Goal: Transaction & Acquisition: Purchase product/service

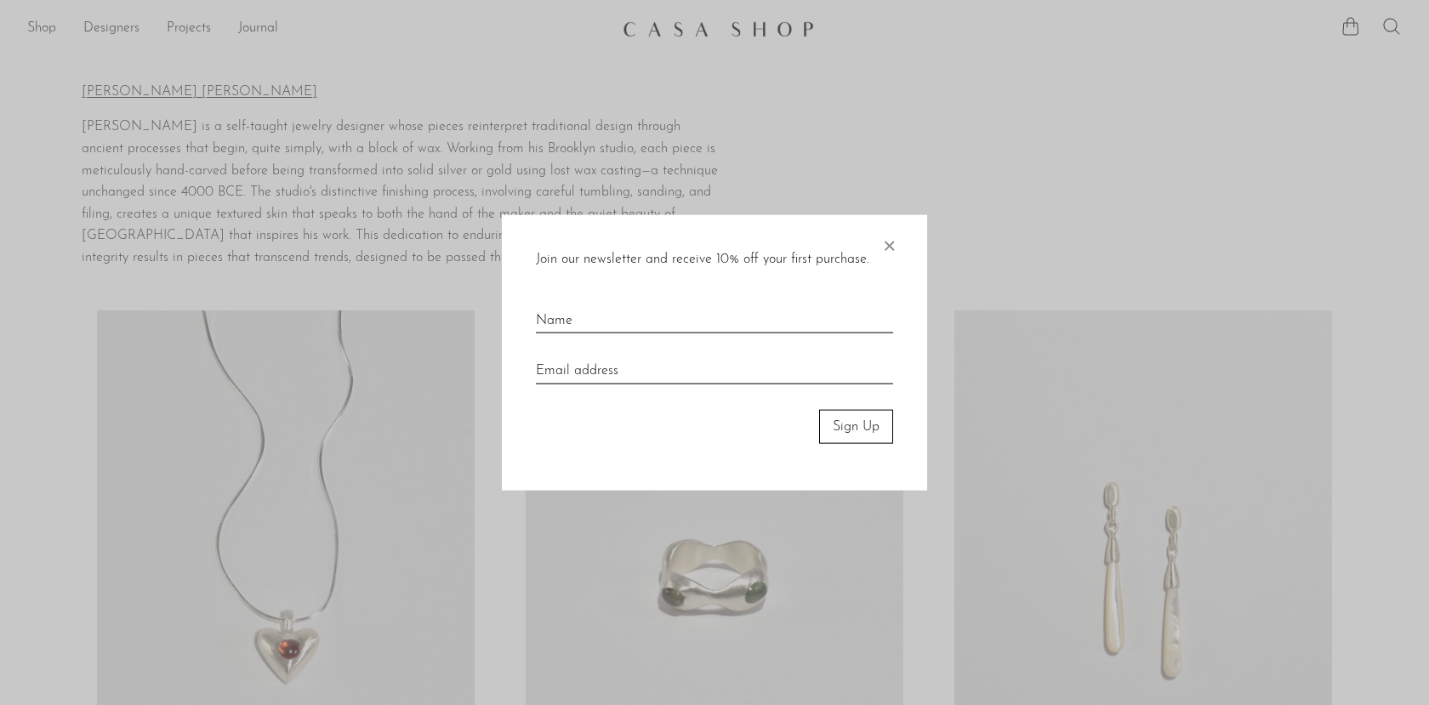
scroll to position [239, 0]
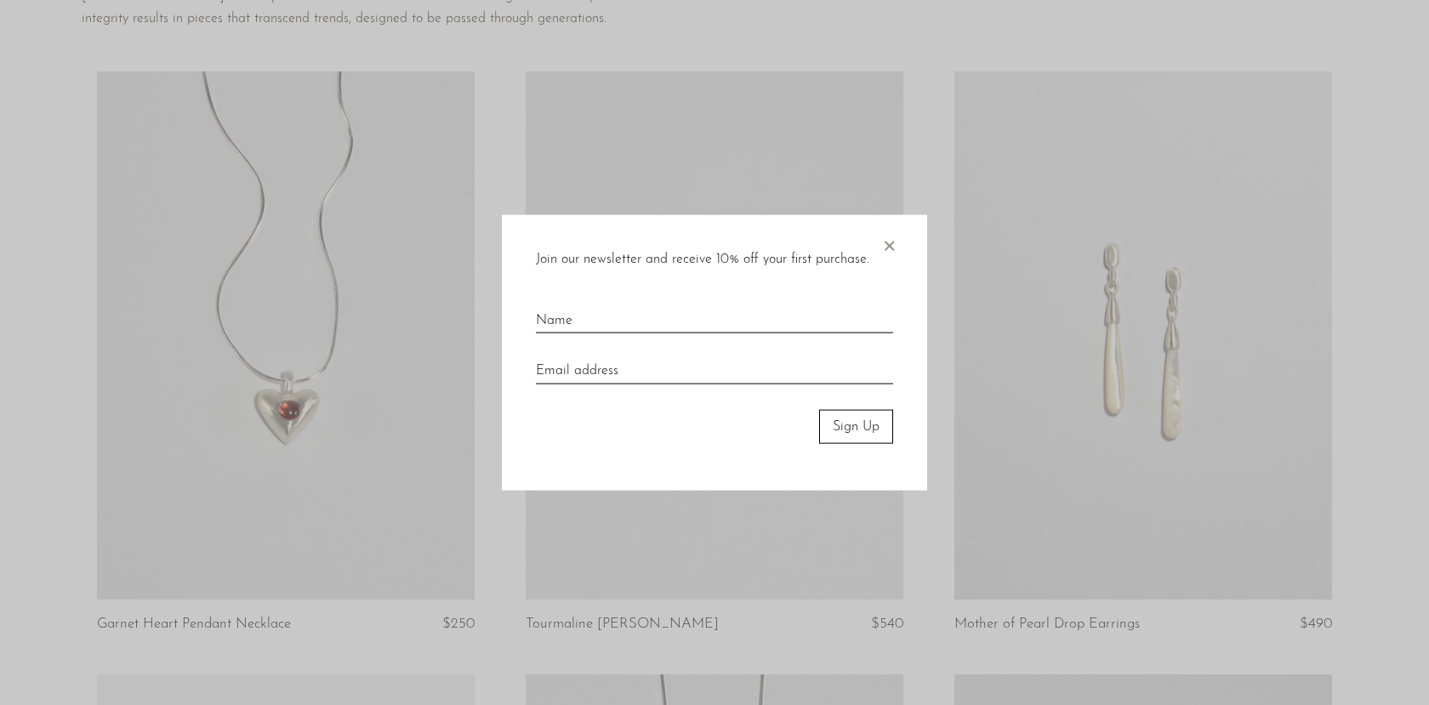
click at [893, 243] on span "×" at bounding box center [888, 241] width 17 height 54
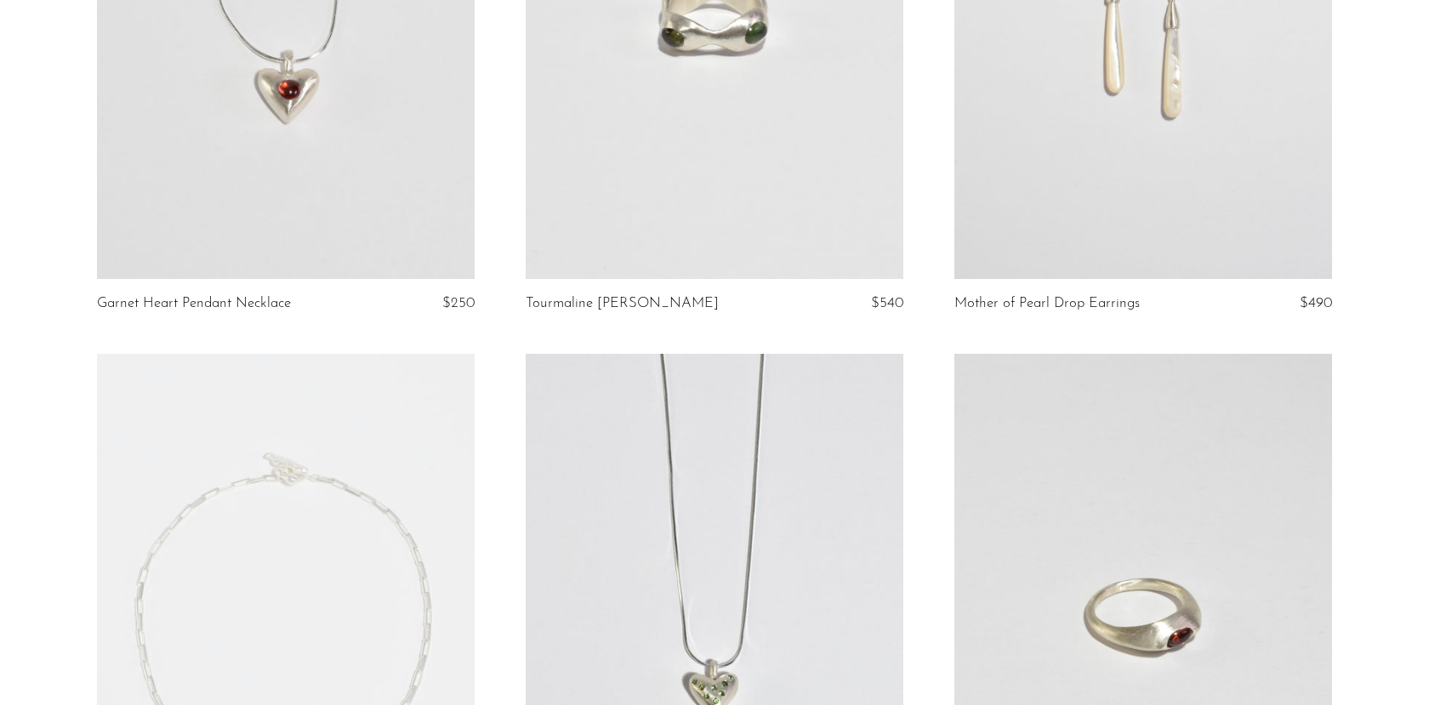
scroll to position [0, 0]
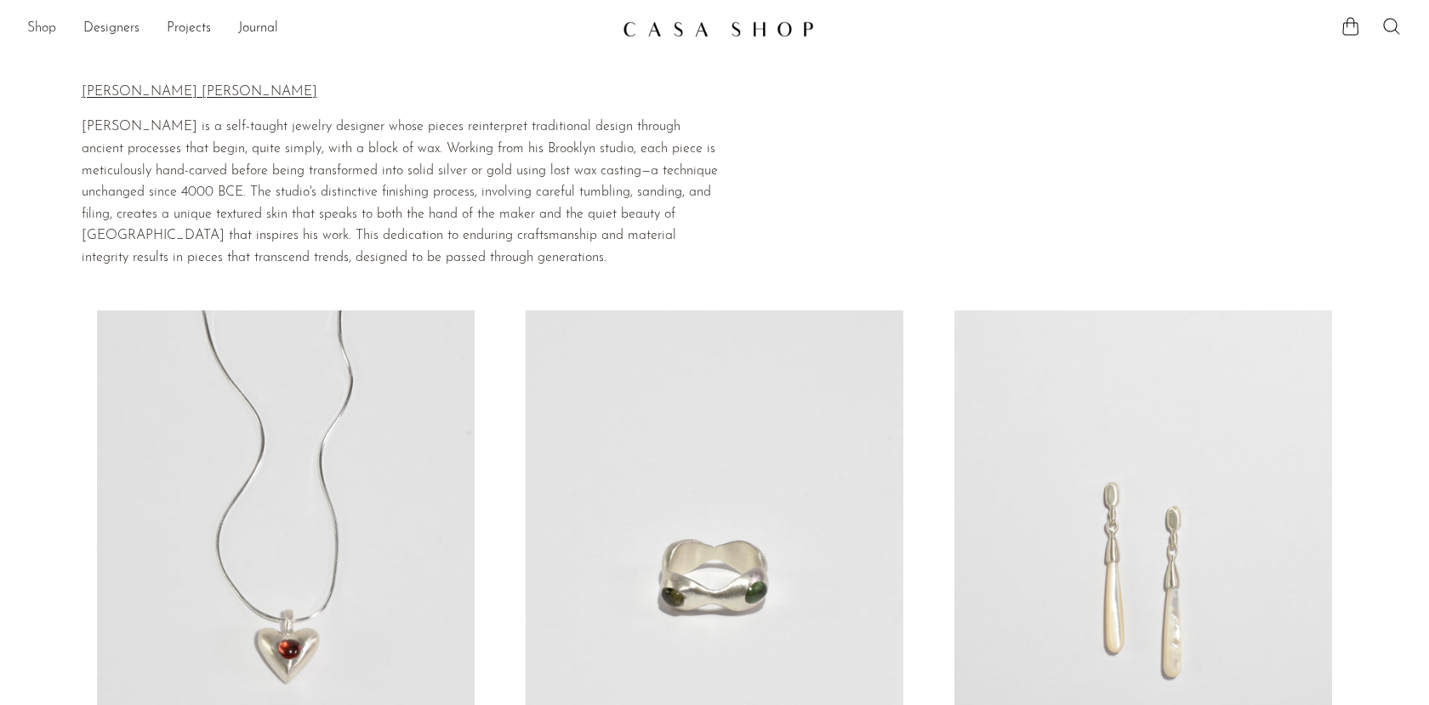
click at [39, 32] on link "Shop" at bounding box center [41, 29] width 29 height 22
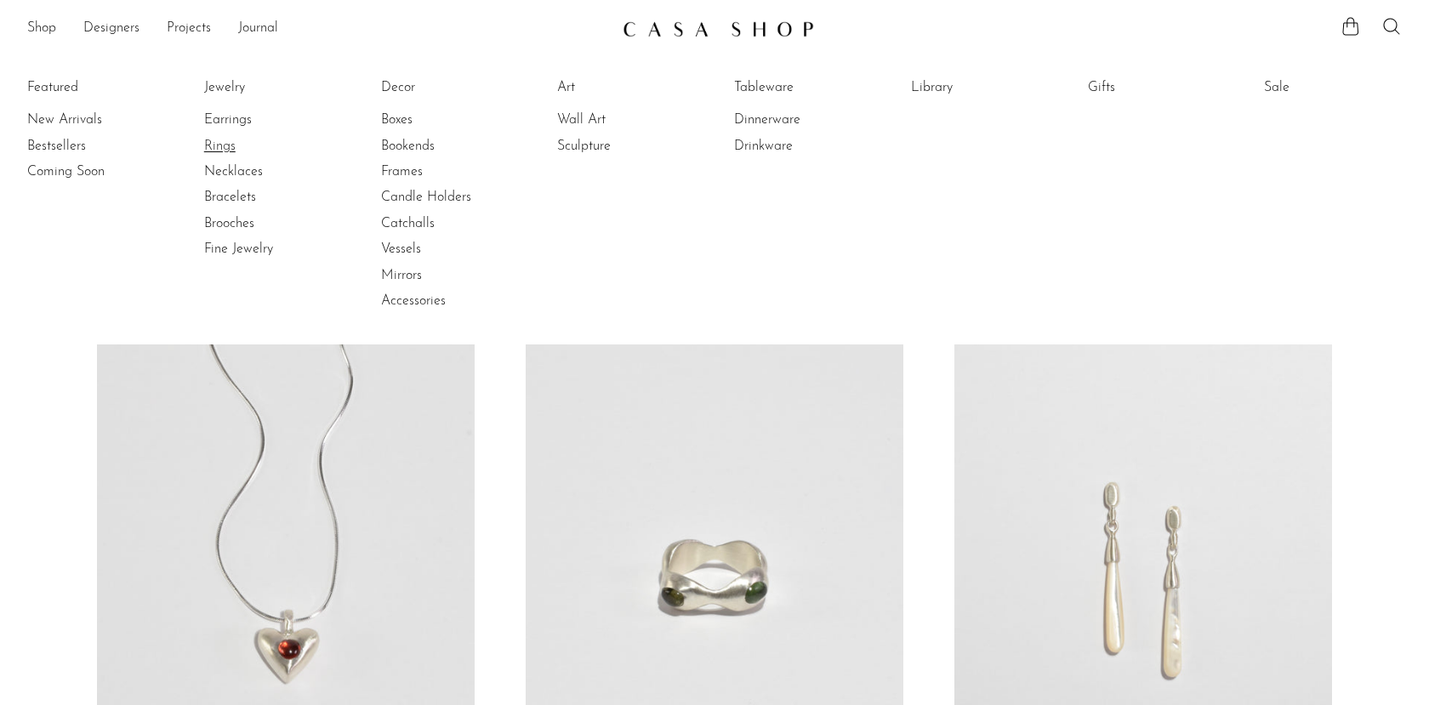
click at [228, 139] on link "Rings" at bounding box center [268, 146] width 128 height 19
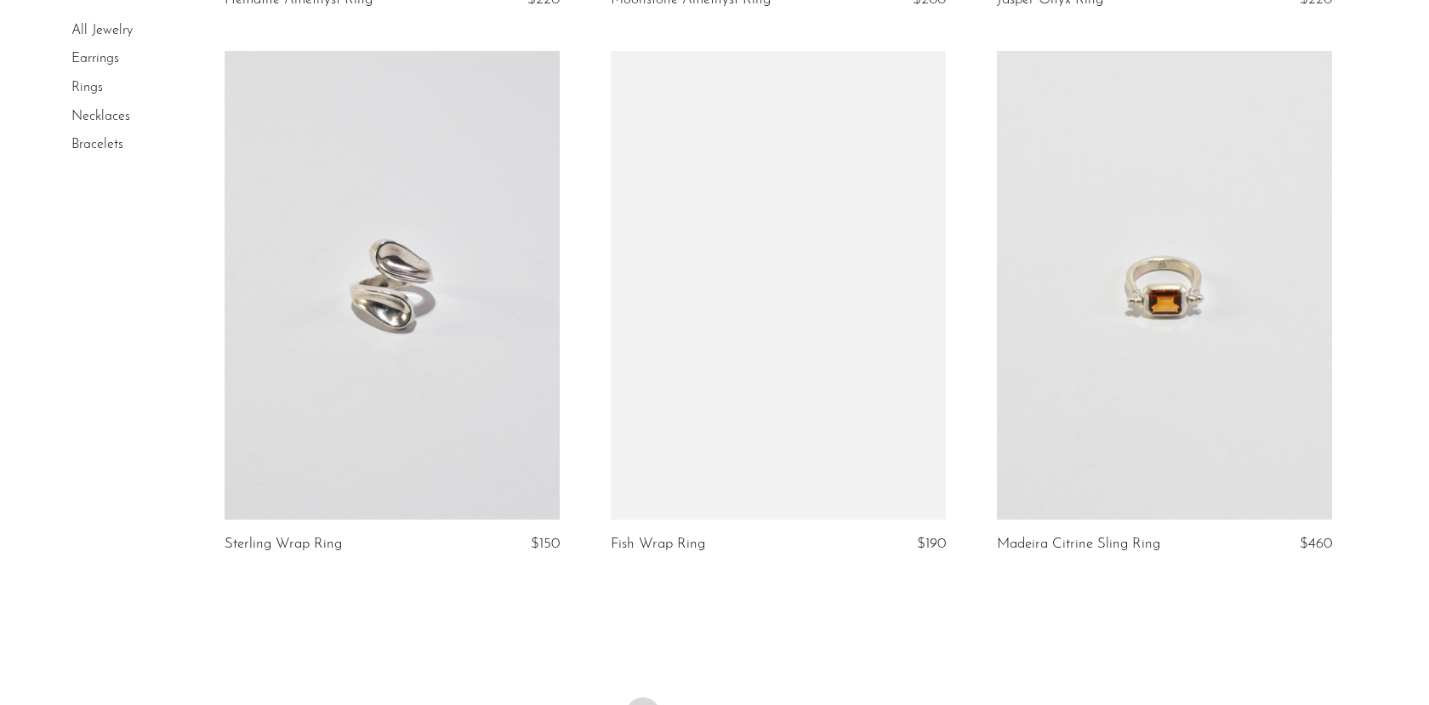
scroll to position [6378, 0]
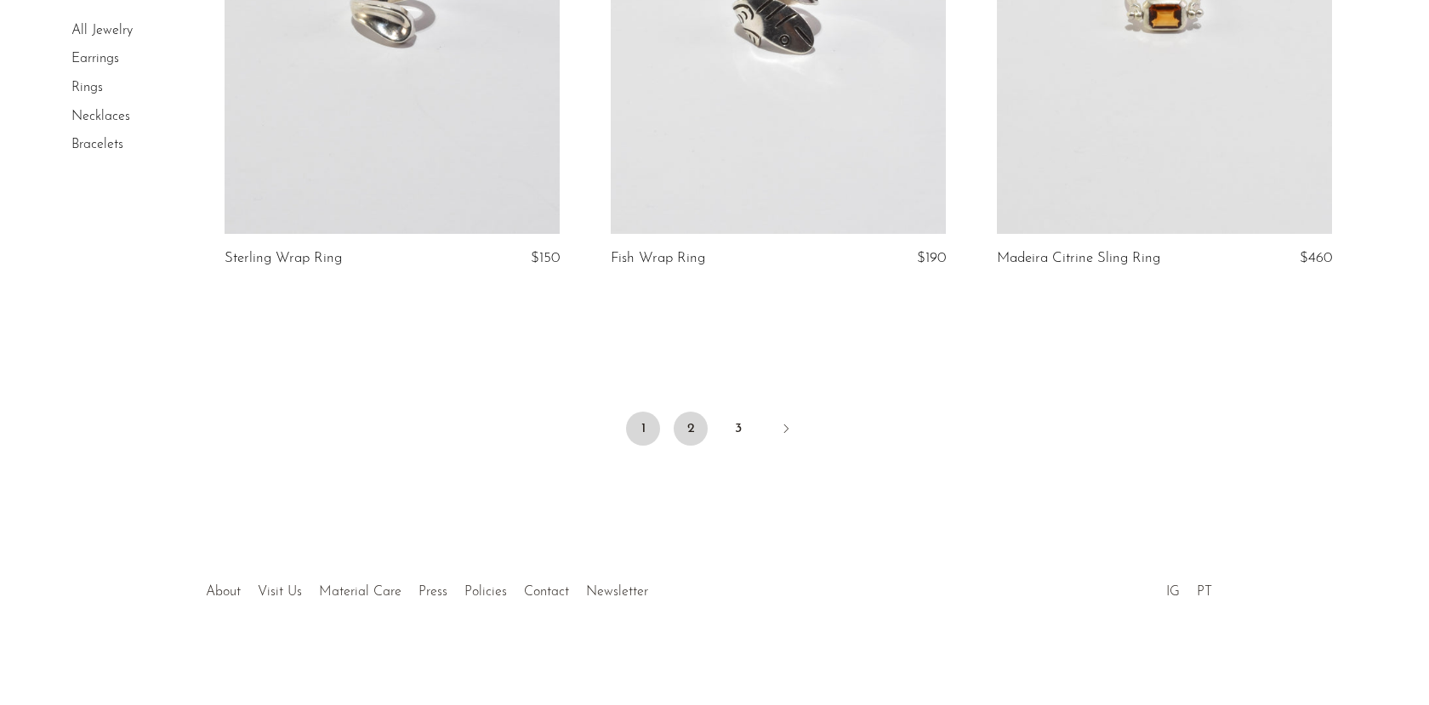
click at [684, 436] on link "2" at bounding box center [691, 429] width 34 height 34
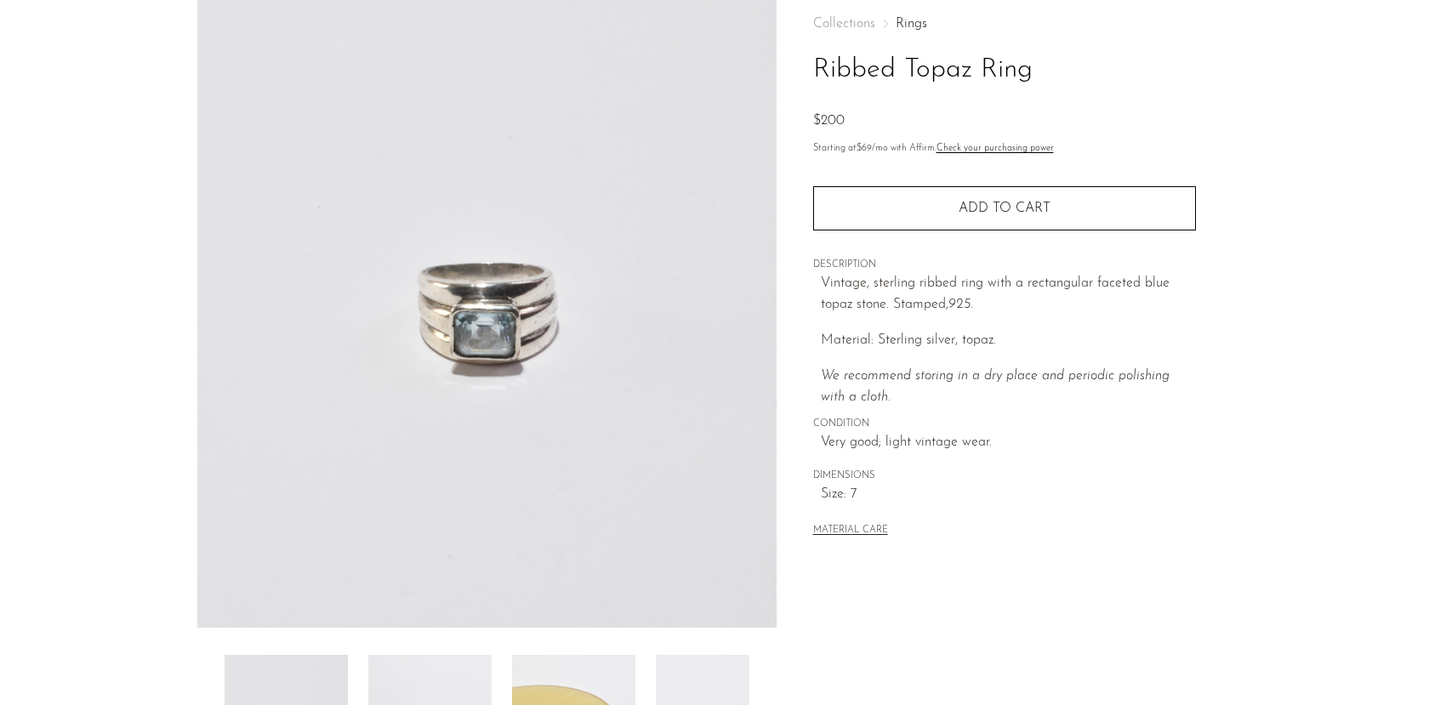
scroll to position [96, 0]
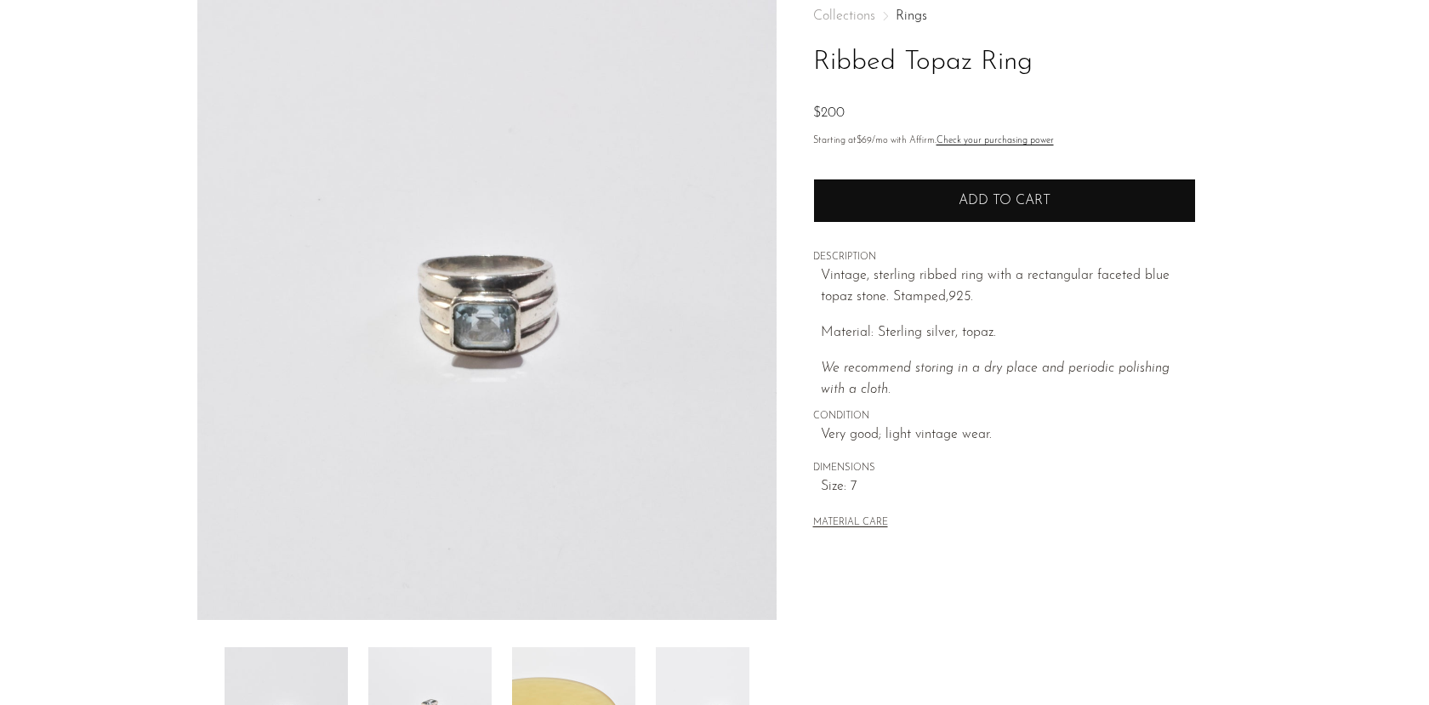
click at [906, 217] on button "Add to cart" at bounding box center [1004, 201] width 383 height 44
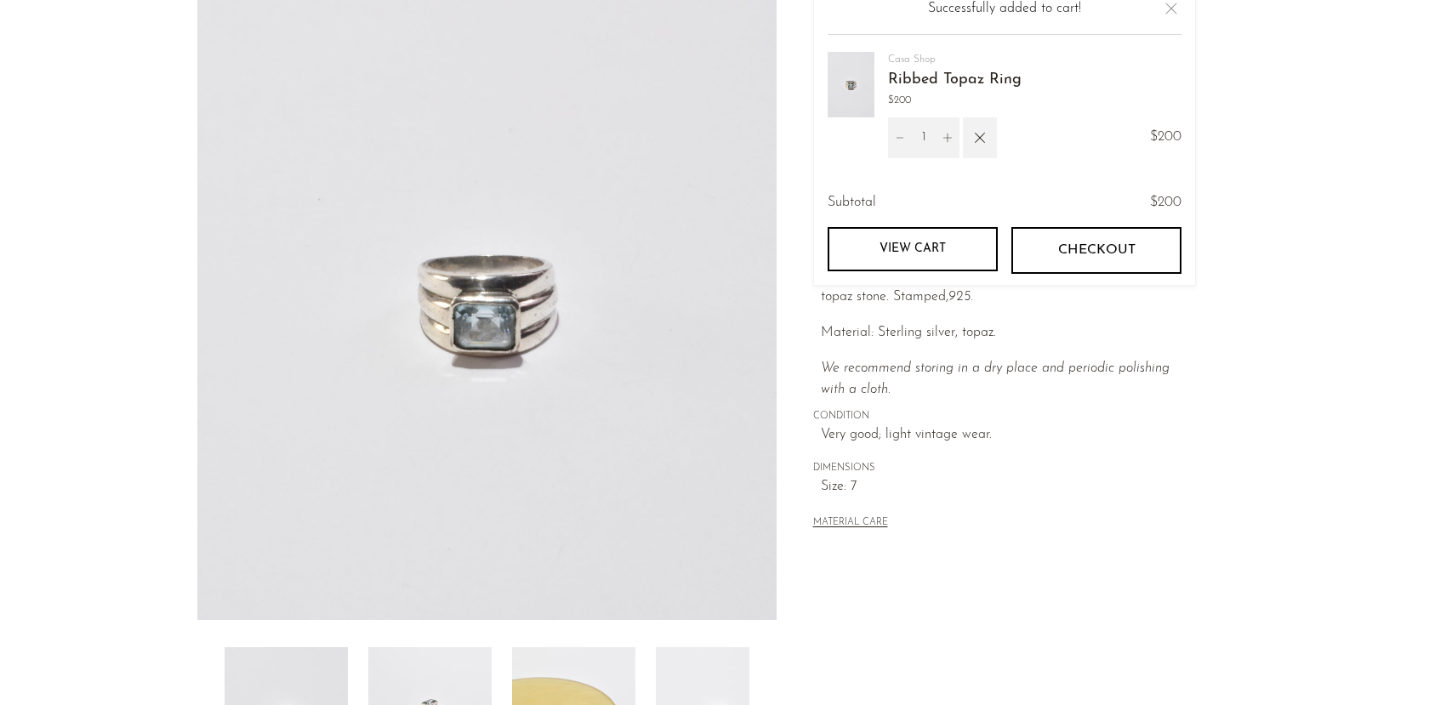
click at [1035, 339] on p "Material: Sterling silver, topaz." at bounding box center [1008, 333] width 375 height 22
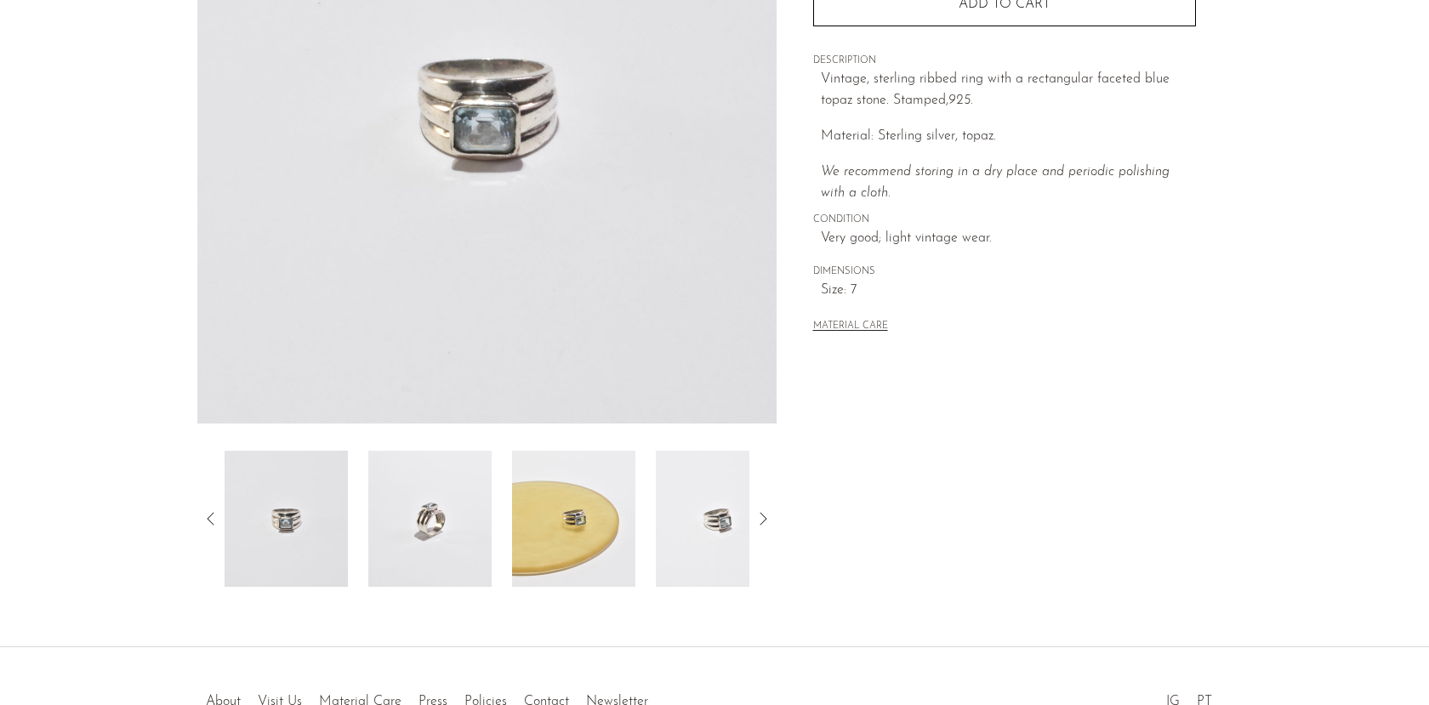
scroll to position [336, 0]
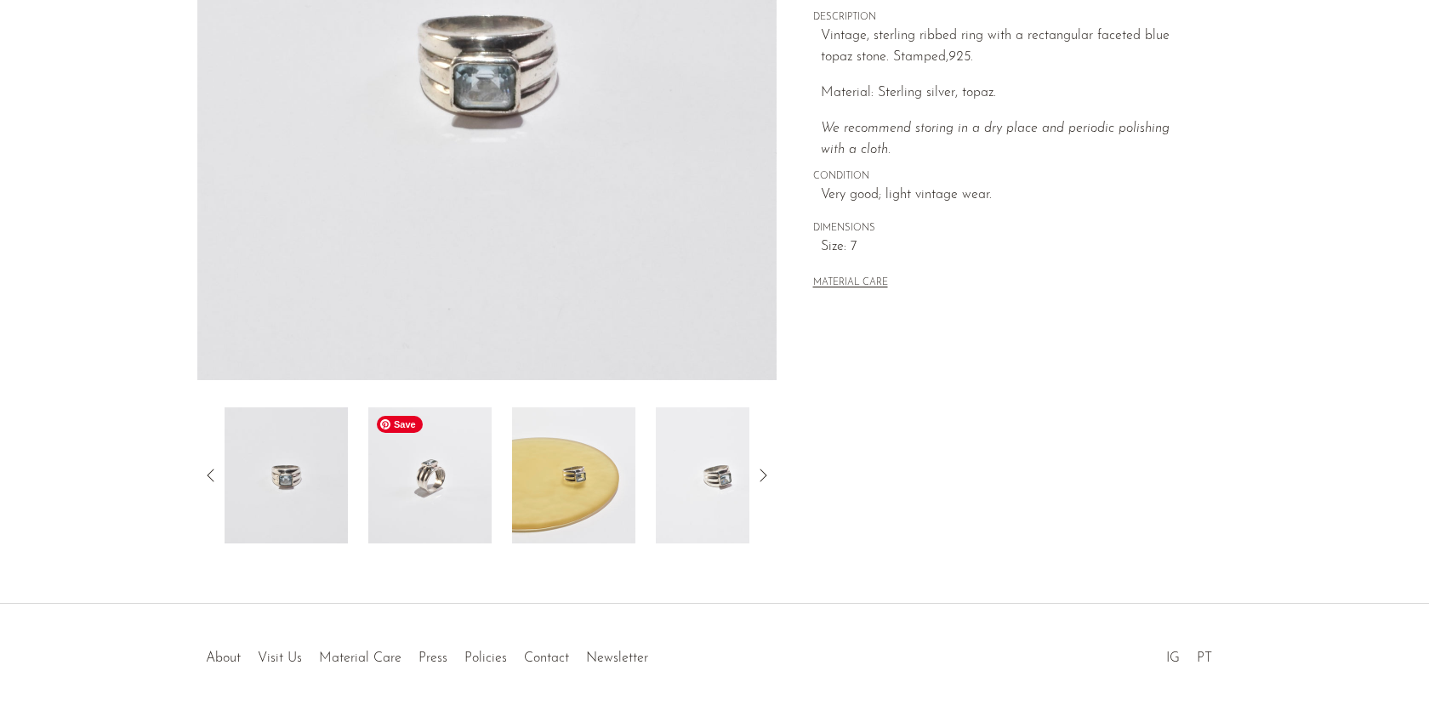
click at [452, 507] on img at bounding box center [429, 475] width 123 height 136
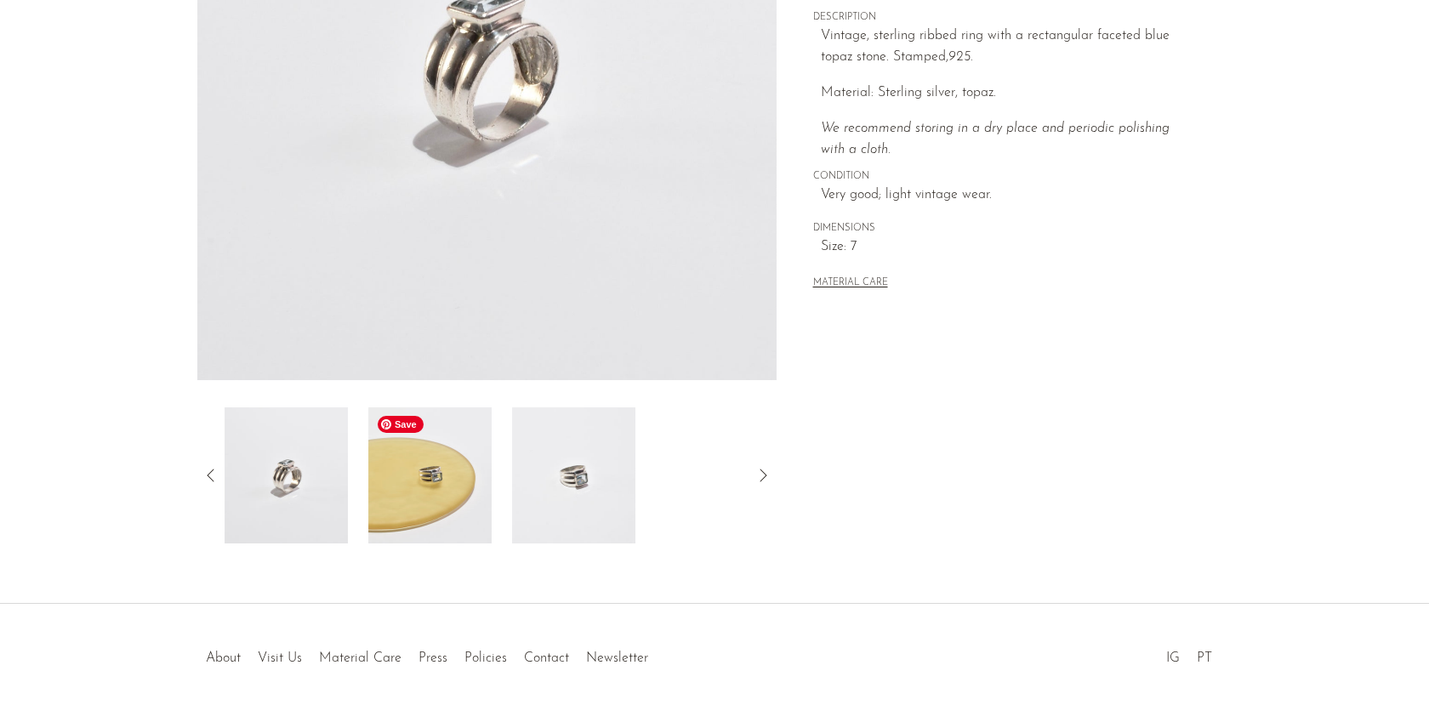
scroll to position [274, 0]
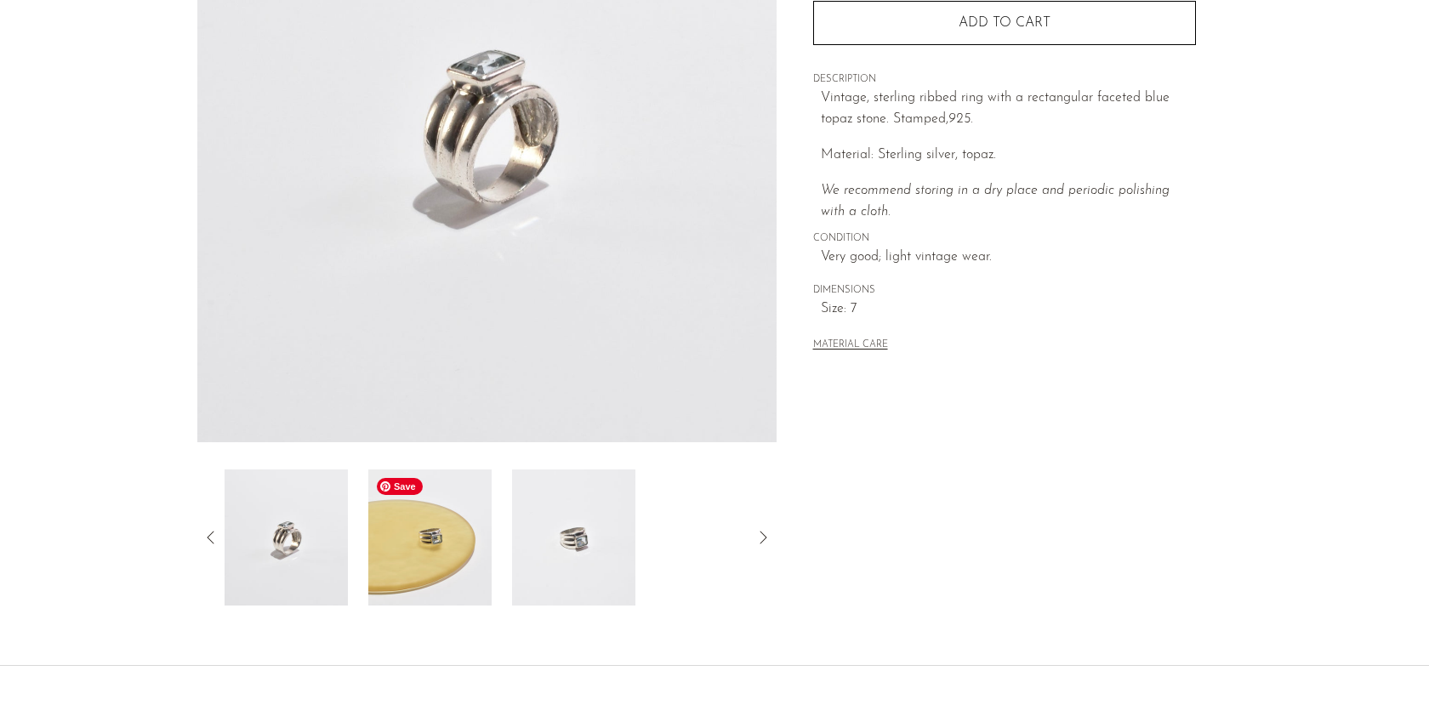
click at [439, 550] on img at bounding box center [429, 537] width 123 height 136
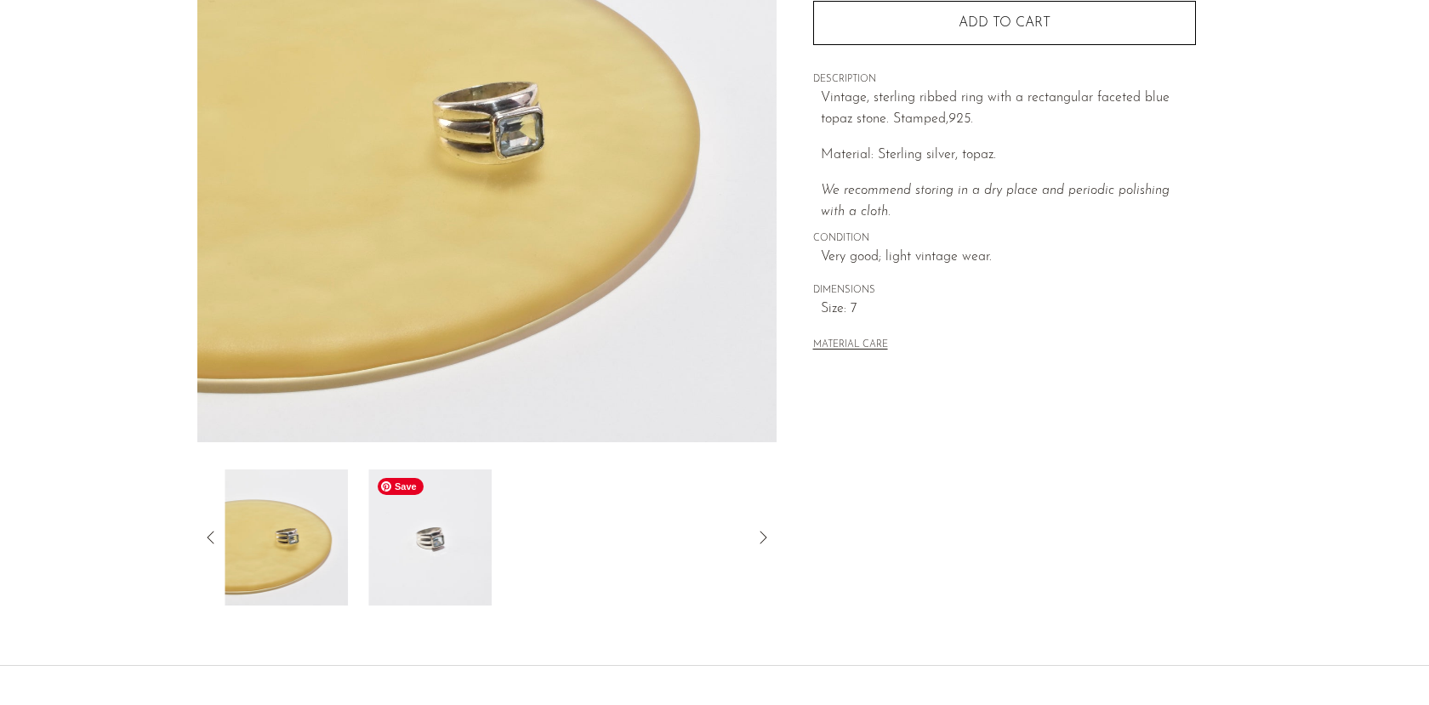
click at [441, 557] on img at bounding box center [429, 537] width 123 height 136
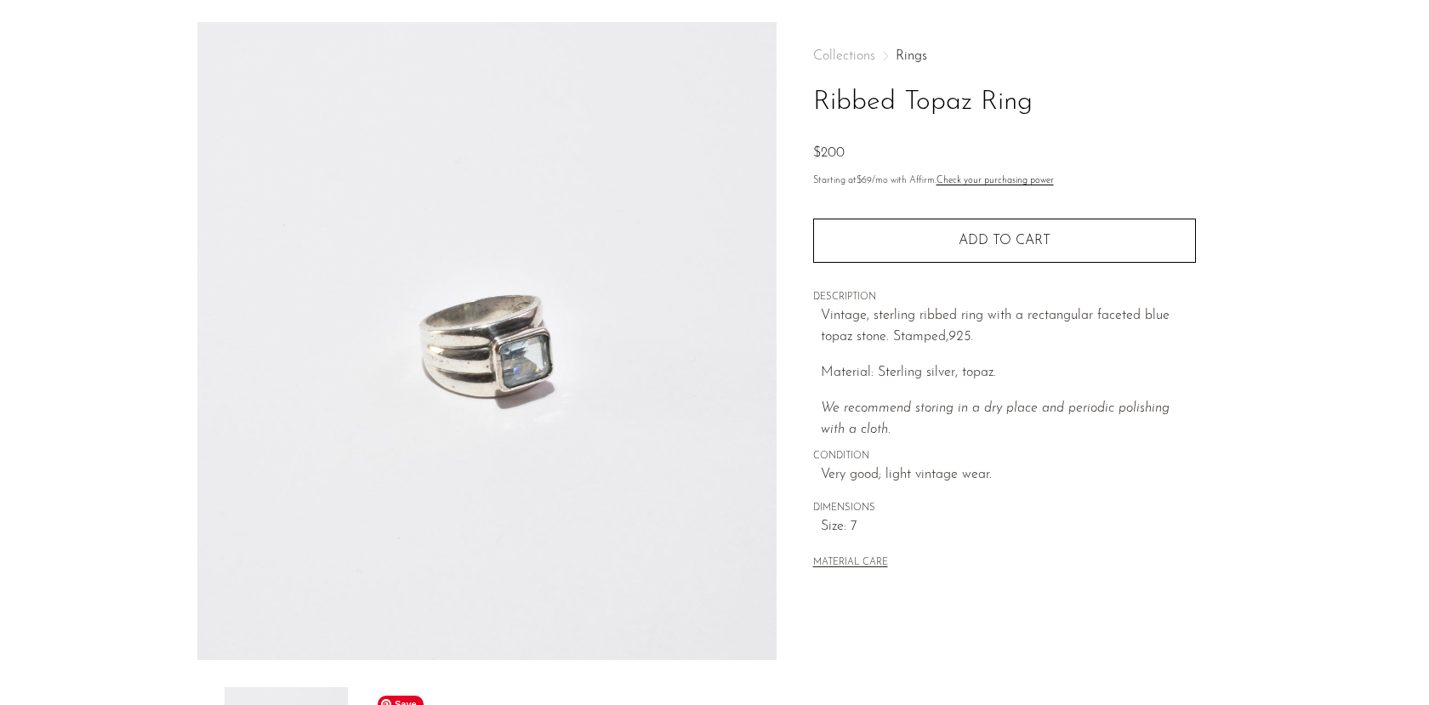
scroll to position [31, 0]
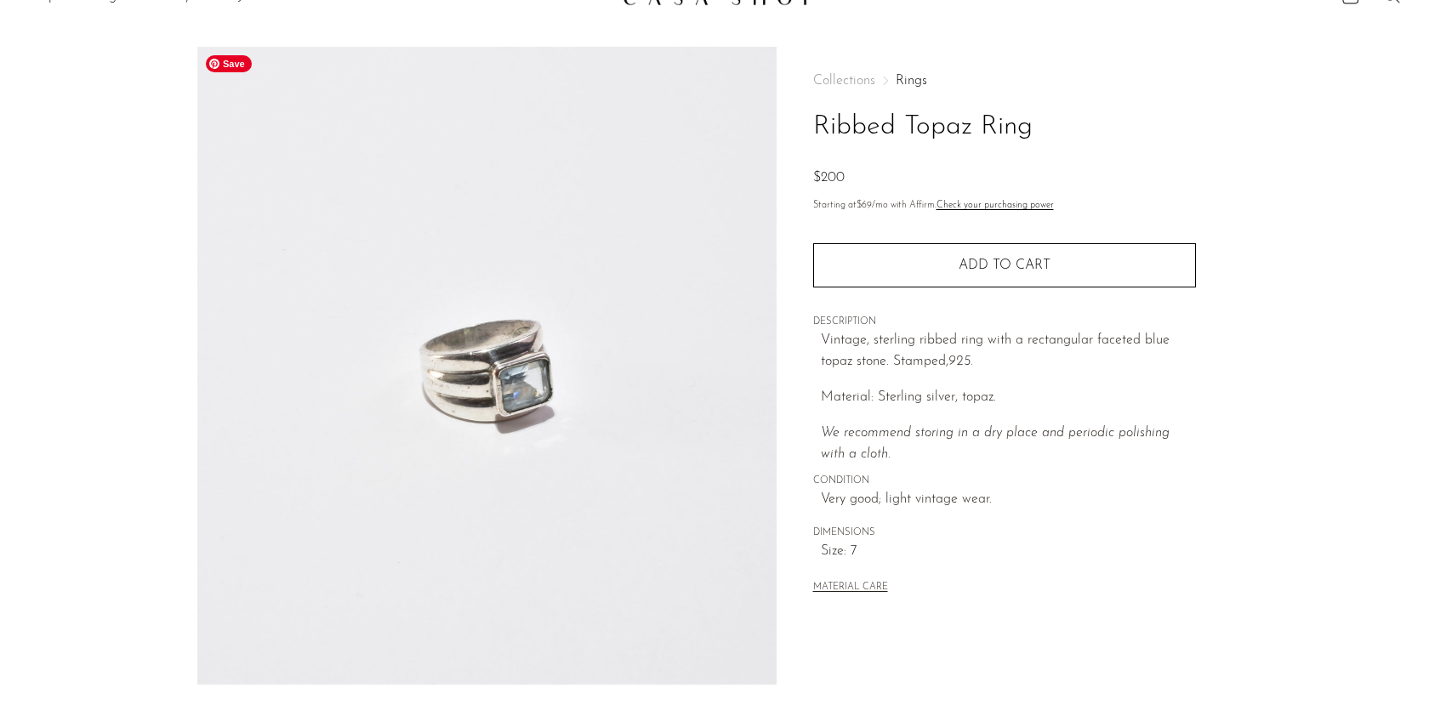
click at [492, 355] on img at bounding box center [486, 366] width 579 height 638
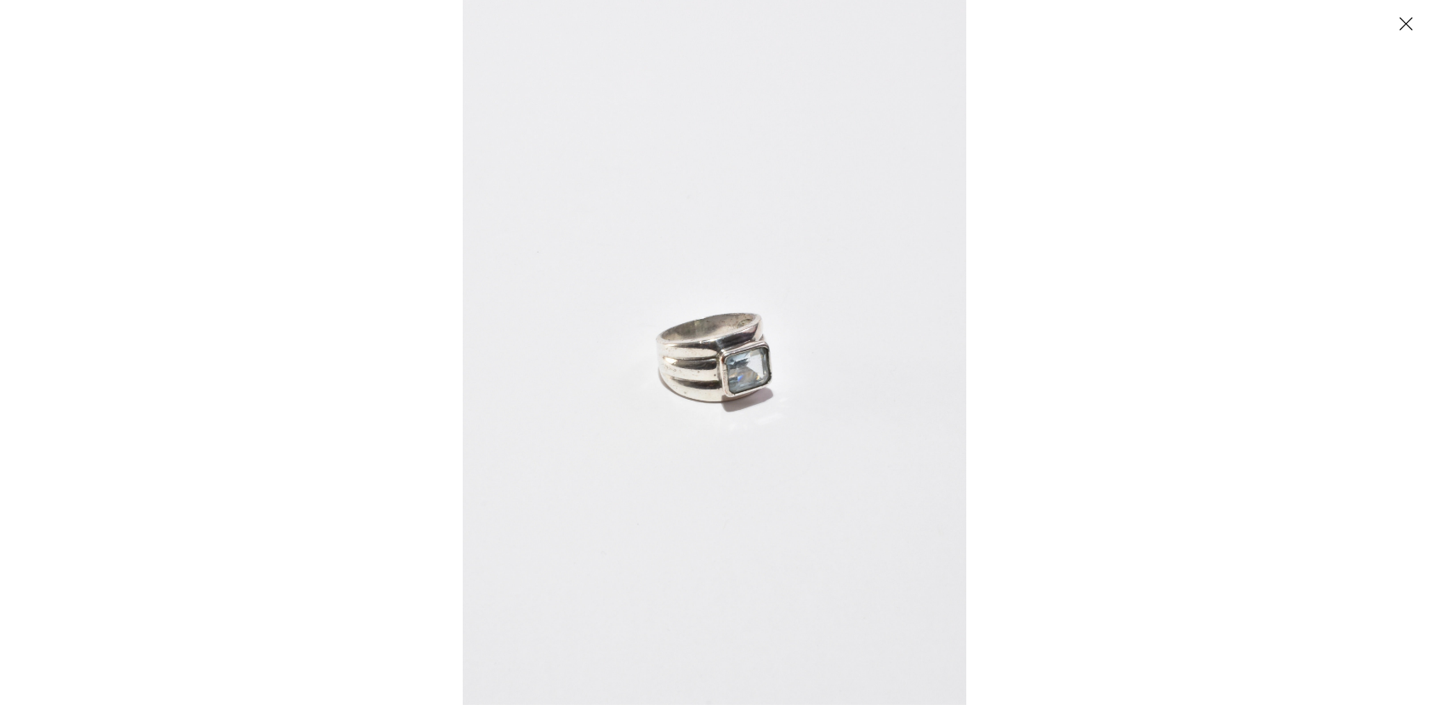
click at [706, 382] on img at bounding box center [714, 352] width 503 height 705
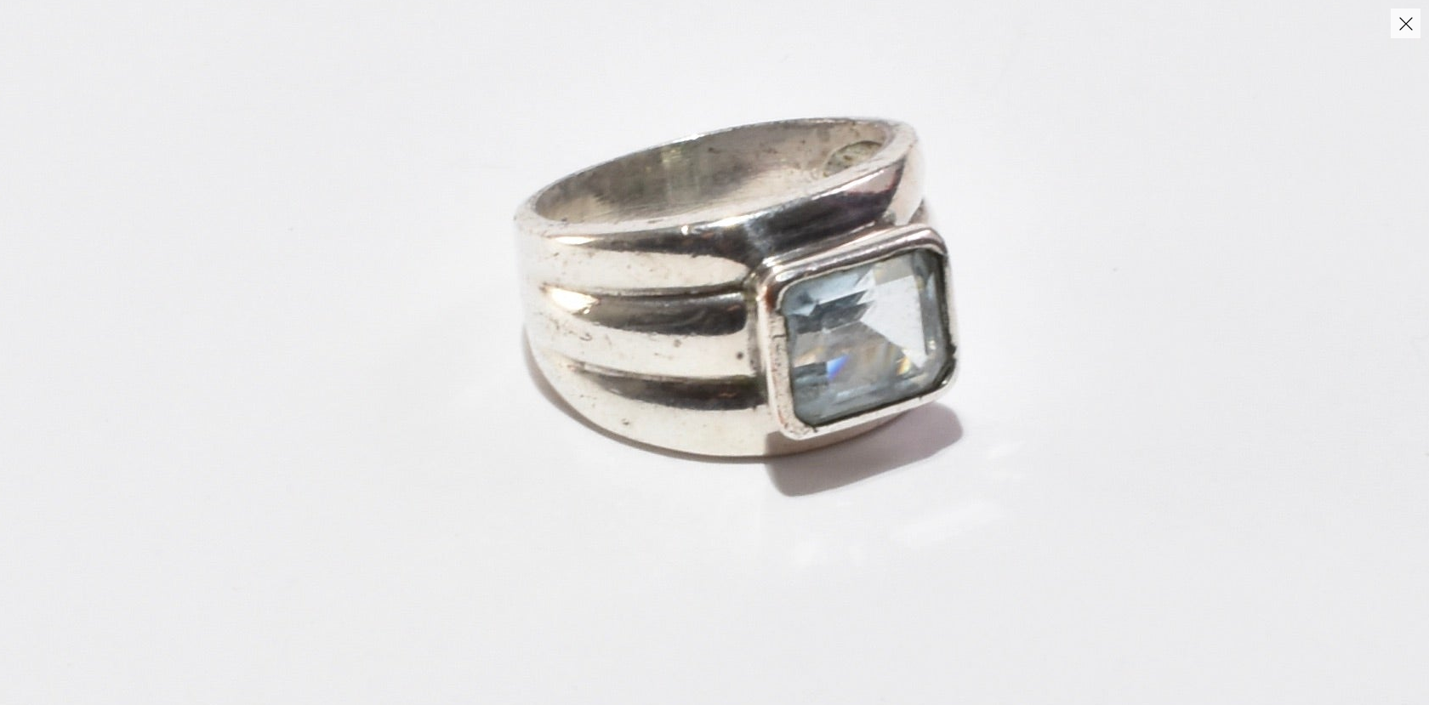
click at [752, 406] on img at bounding box center [738, 269] width 1927 height 2698
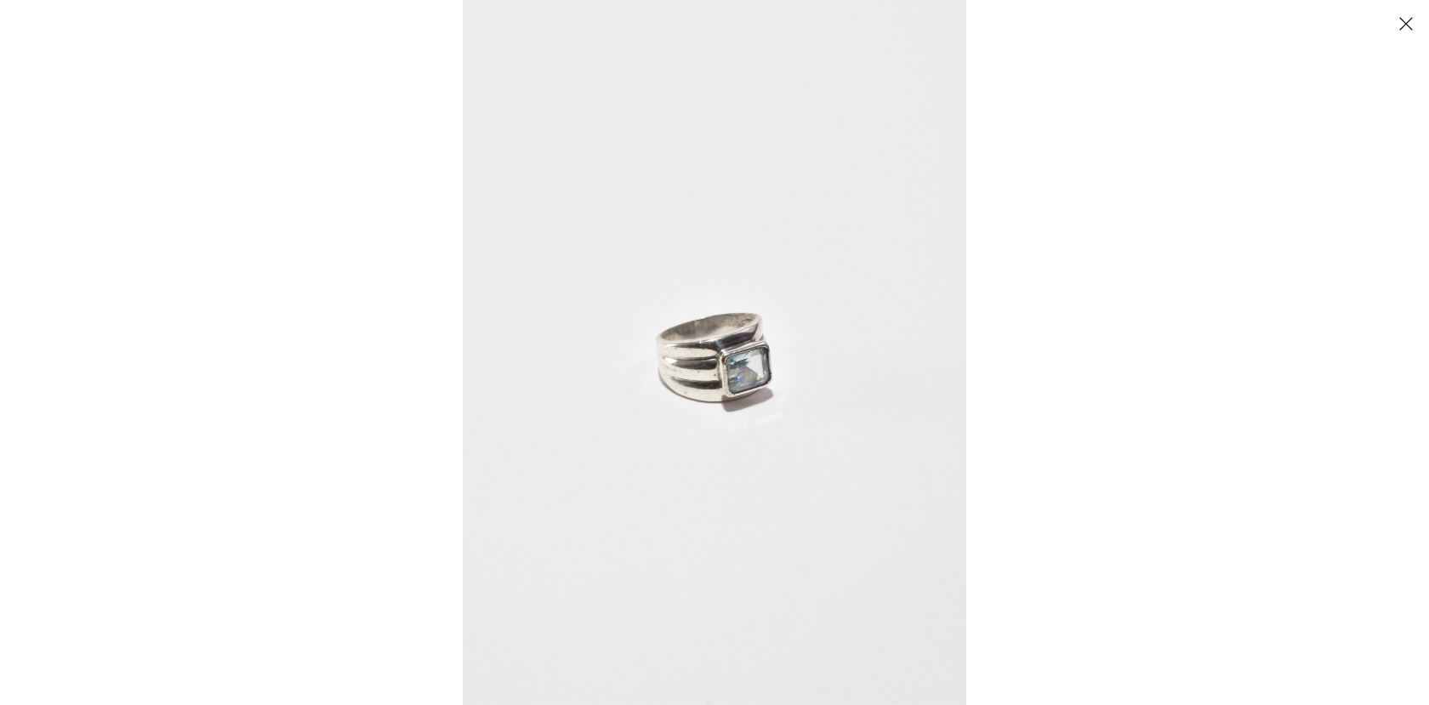
click at [1407, 10] on button "Close" at bounding box center [1405, 24] width 30 height 30
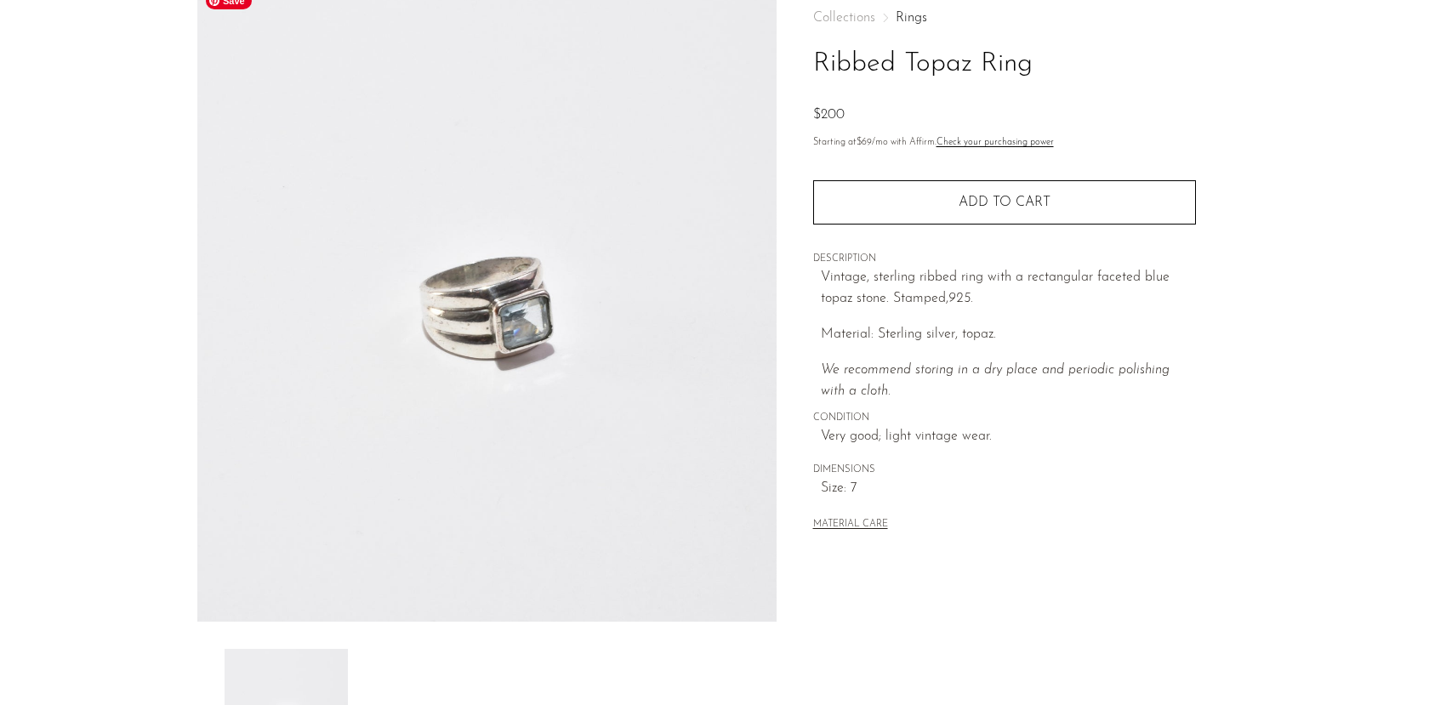
scroll to position [107, 0]
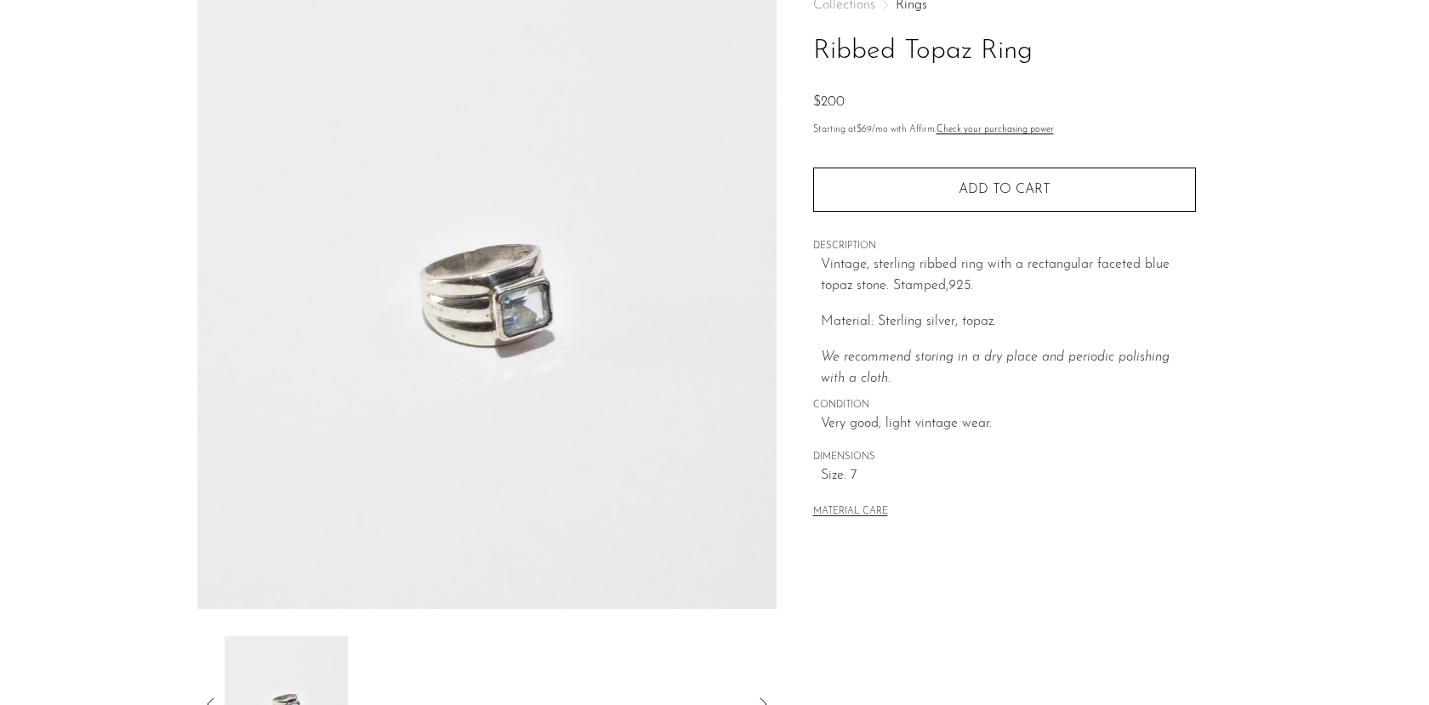
drag, startPoint x: 417, startPoint y: 391, endPoint x: 359, endPoint y: 348, distance: 72.3
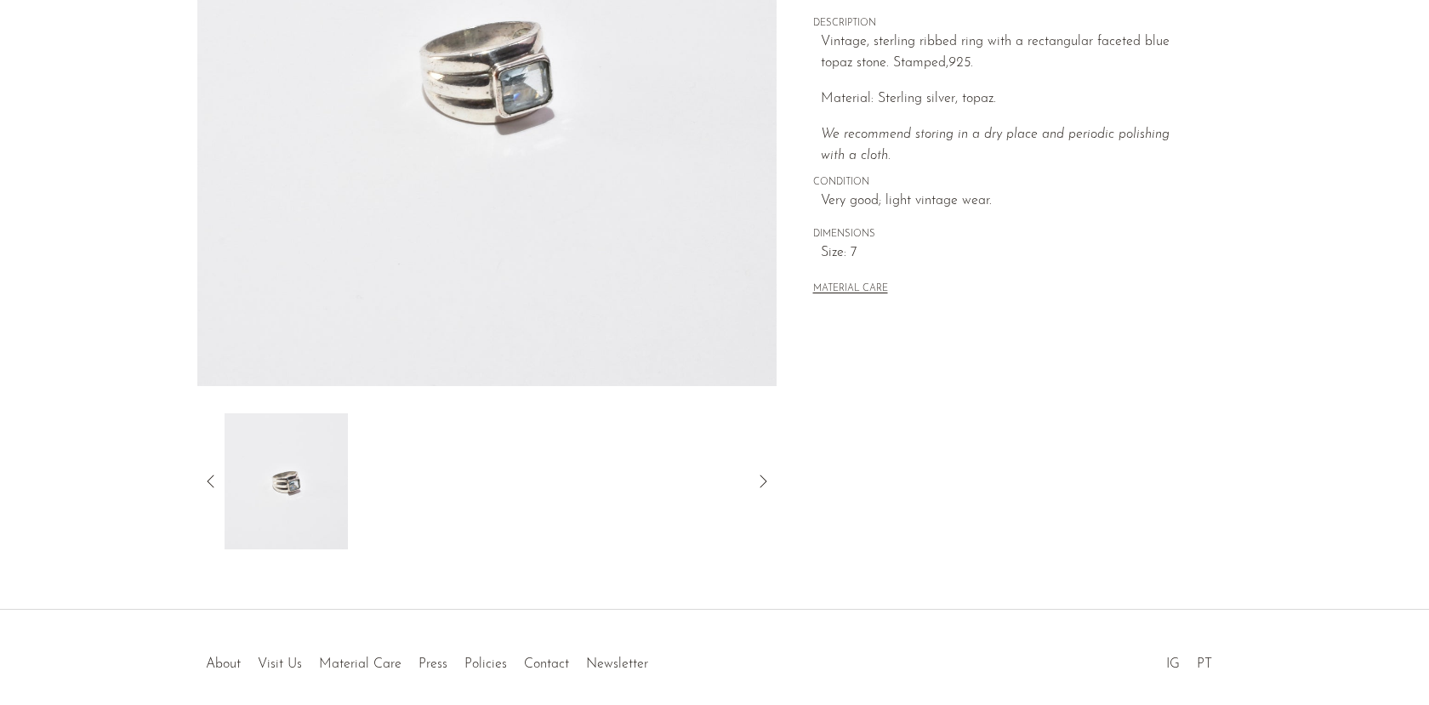
scroll to position [362, 0]
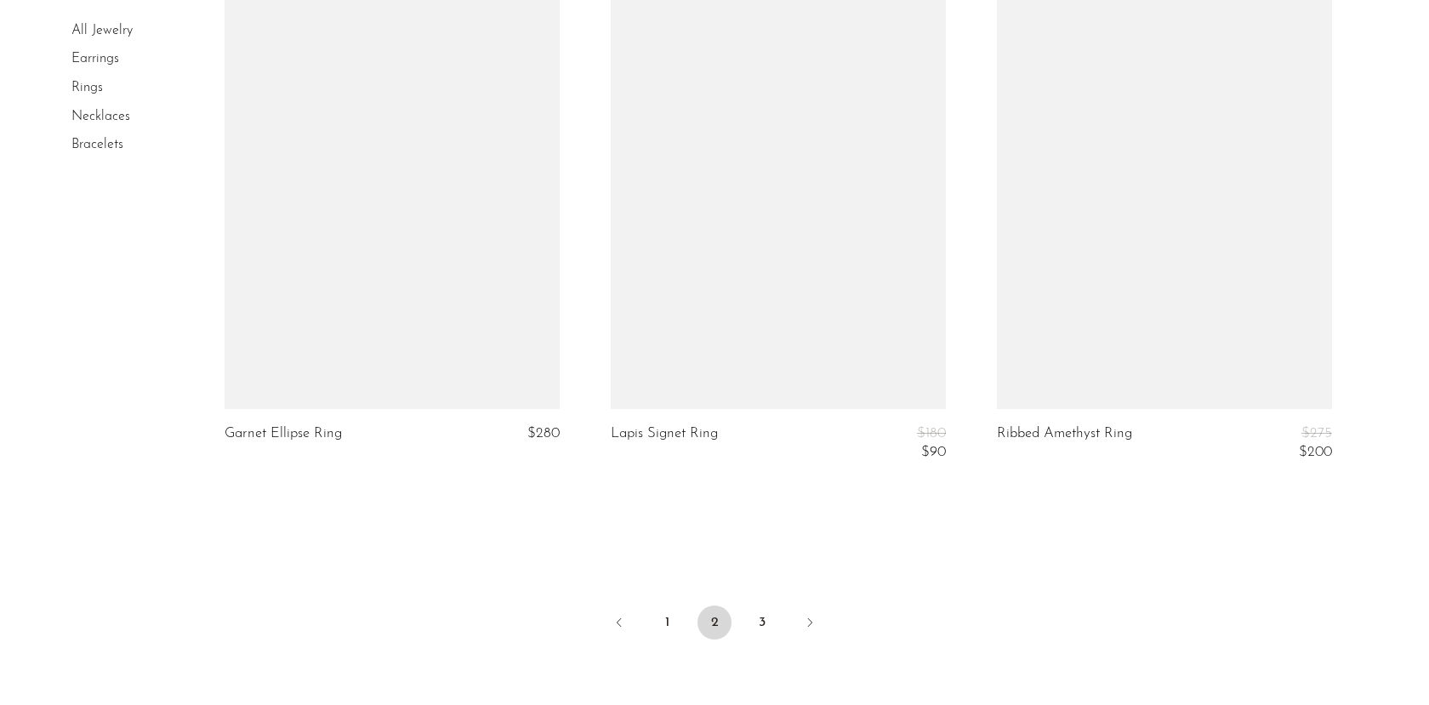
scroll to position [6262, 0]
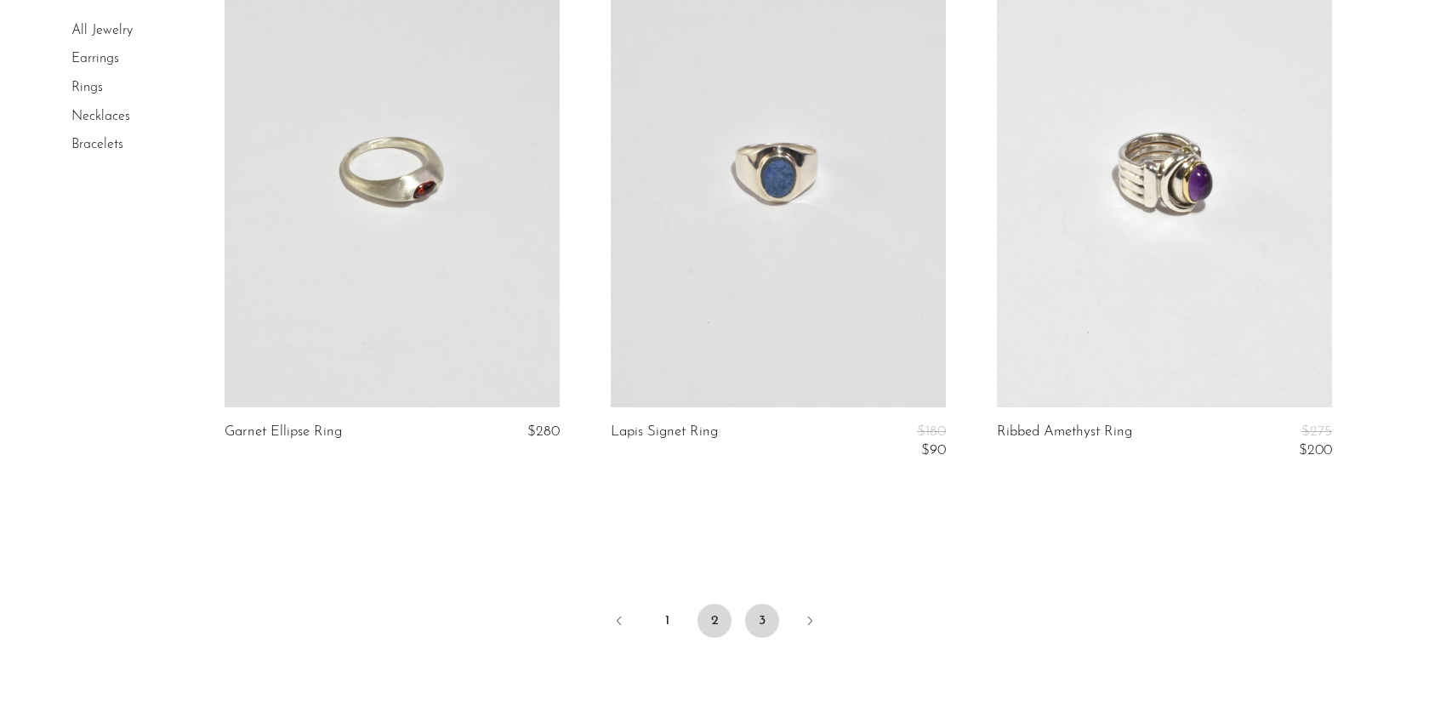
click at [752, 607] on link "3" at bounding box center [762, 621] width 34 height 34
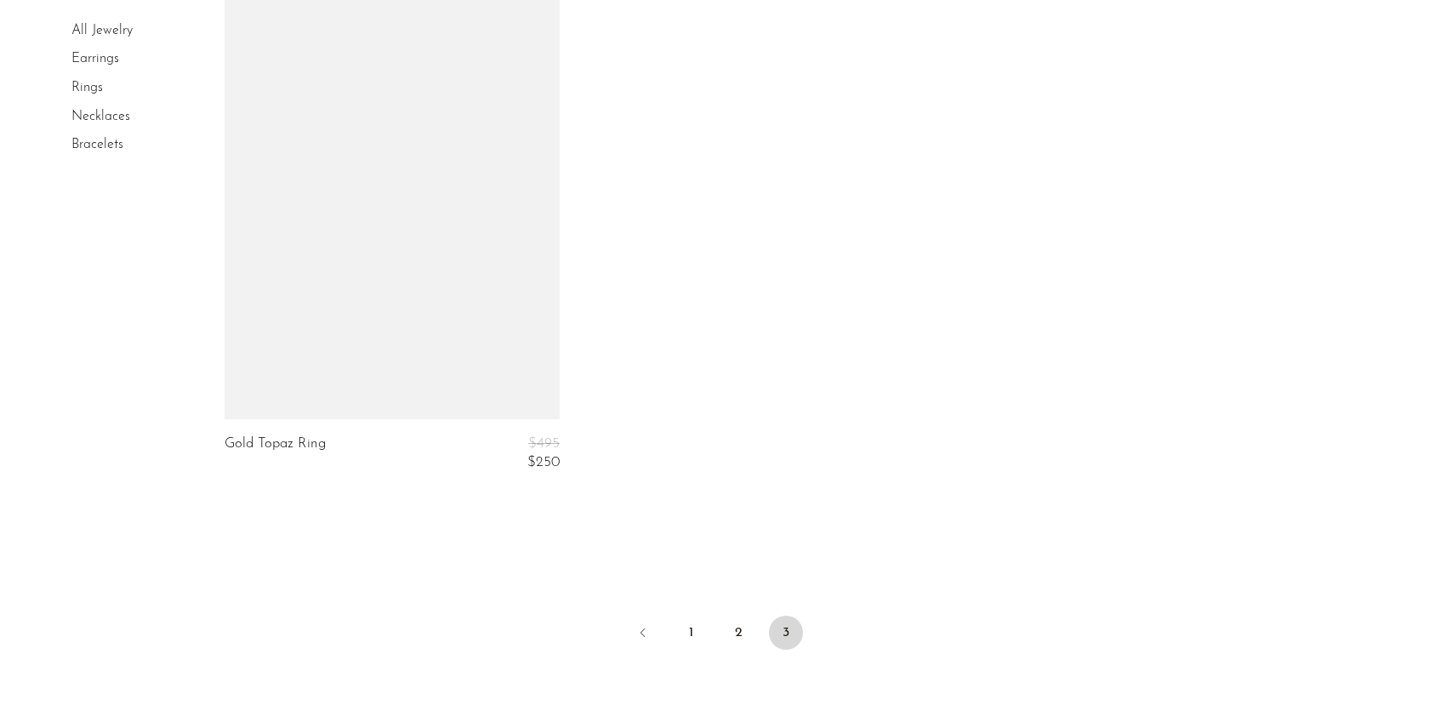
scroll to position [5832, 0]
